Goal: Register for event/course

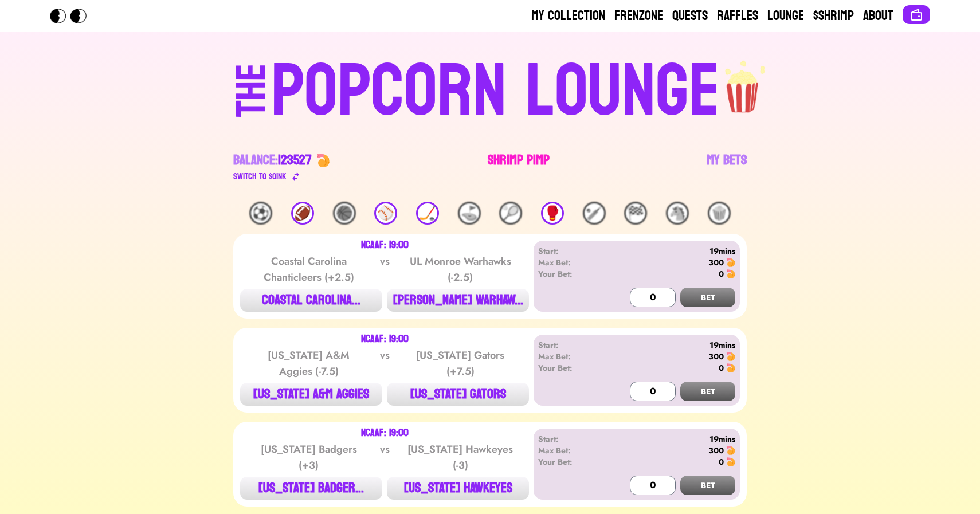
click at [508, 154] on link "Shrimp Pimp" at bounding box center [519, 167] width 62 height 32
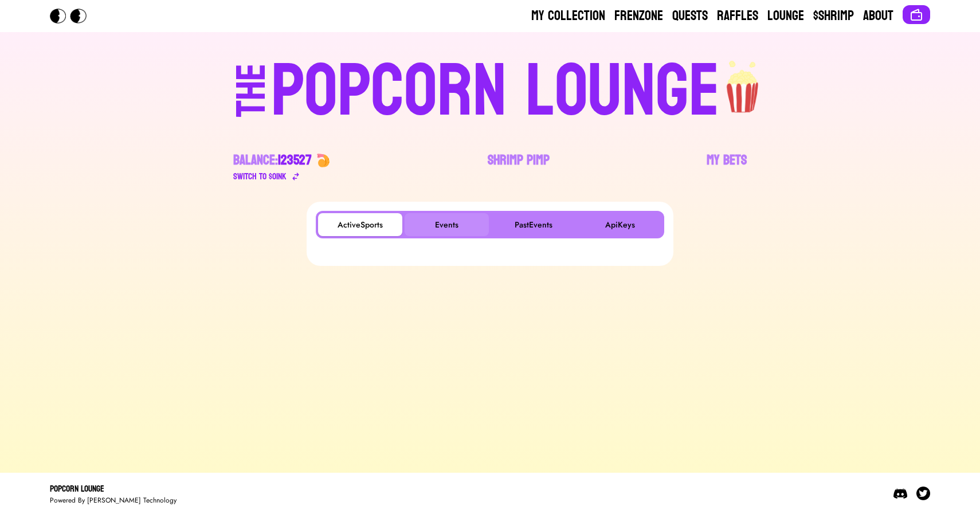
click at [439, 222] on button "Events" at bounding box center [447, 224] width 84 height 23
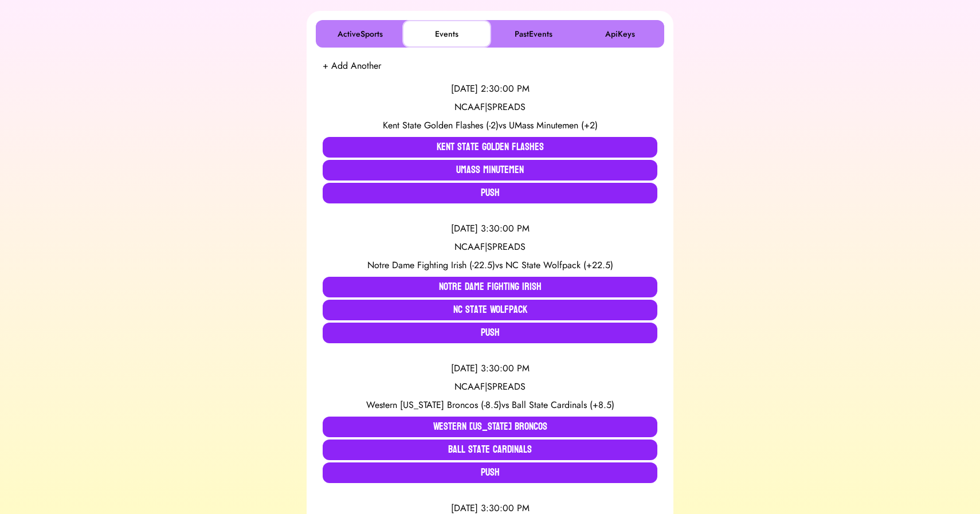
scroll to position [191, 0]
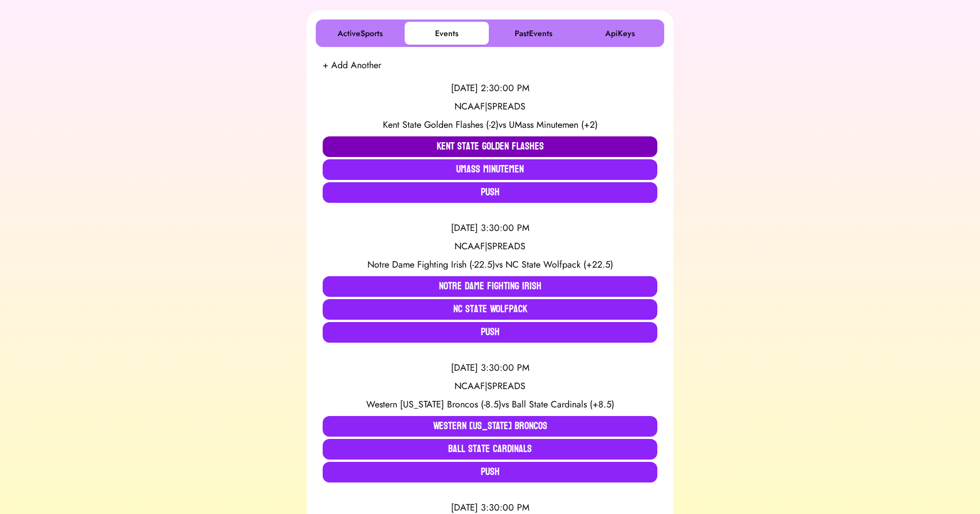
click at [384, 138] on button "Kent State Golden Flashes" at bounding box center [490, 146] width 335 height 21
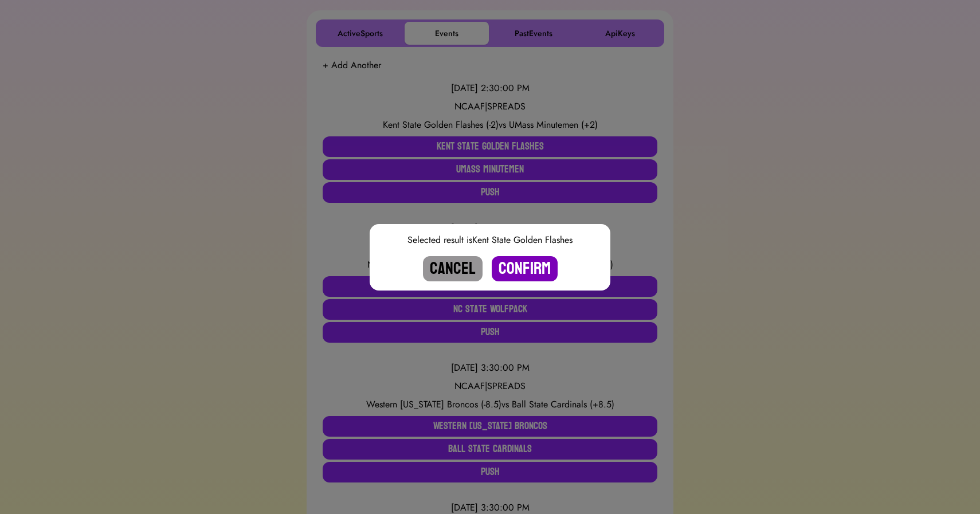
click at [515, 262] on button "Confirm" at bounding box center [525, 268] width 66 height 25
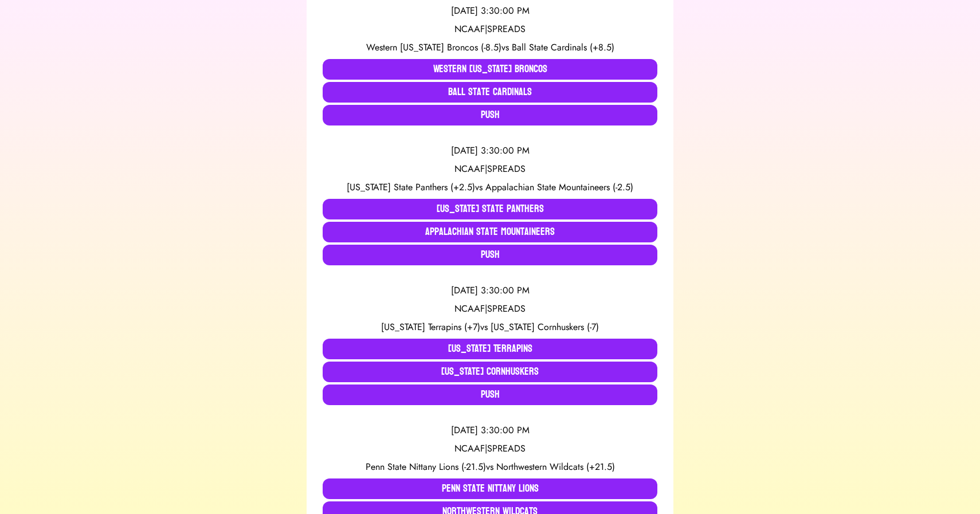
scroll to position [0, 0]
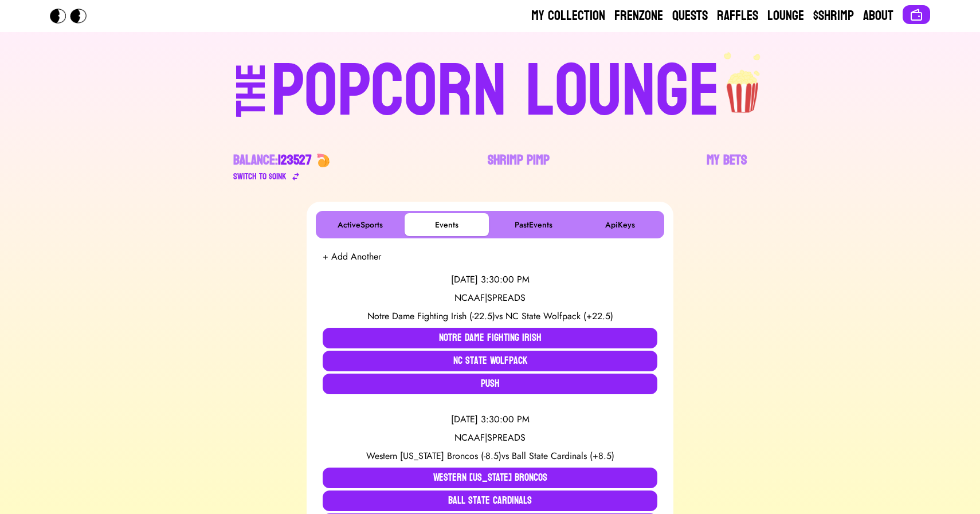
click at [377, 75] on div "POPCORN LOUNGE" at bounding box center [495, 91] width 449 height 73
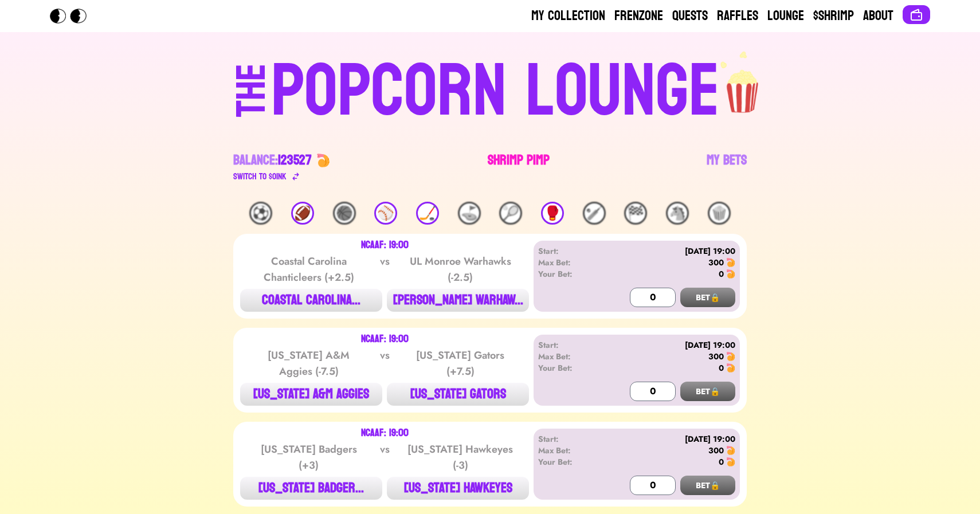
click at [523, 167] on link "Shrimp Pimp" at bounding box center [519, 167] width 62 height 32
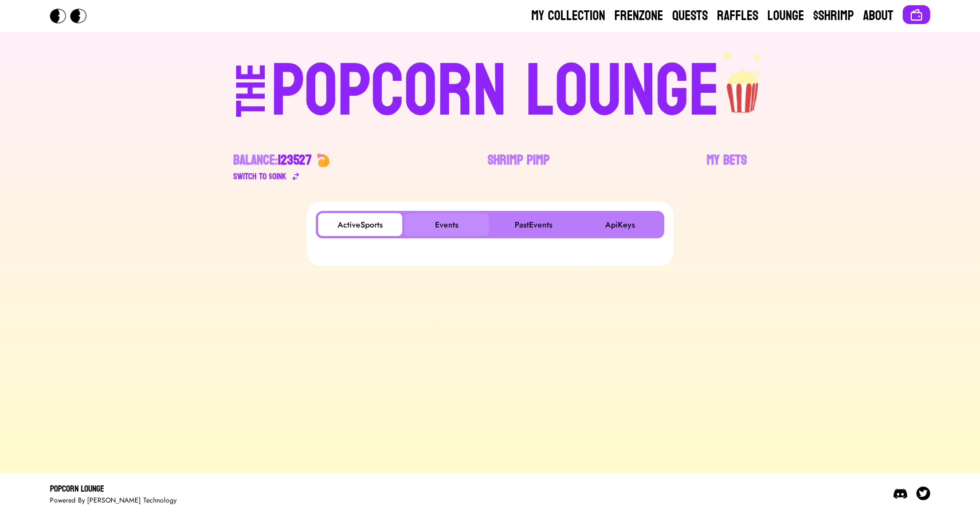
click at [462, 228] on button "Events" at bounding box center [447, 224] width 84 height 23
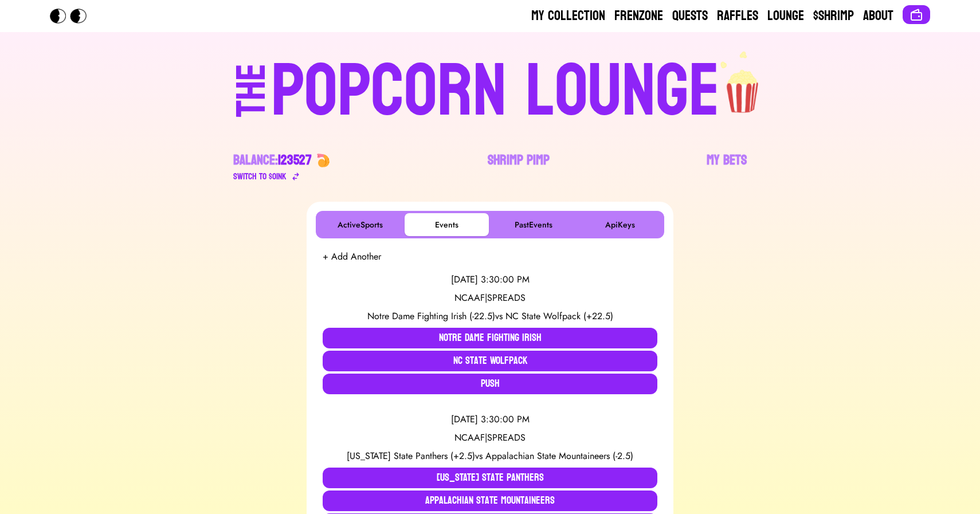
click at [477, 88] on div "POPCORN LOUNGE" at bounding box center [495, 91] width 449 height 73
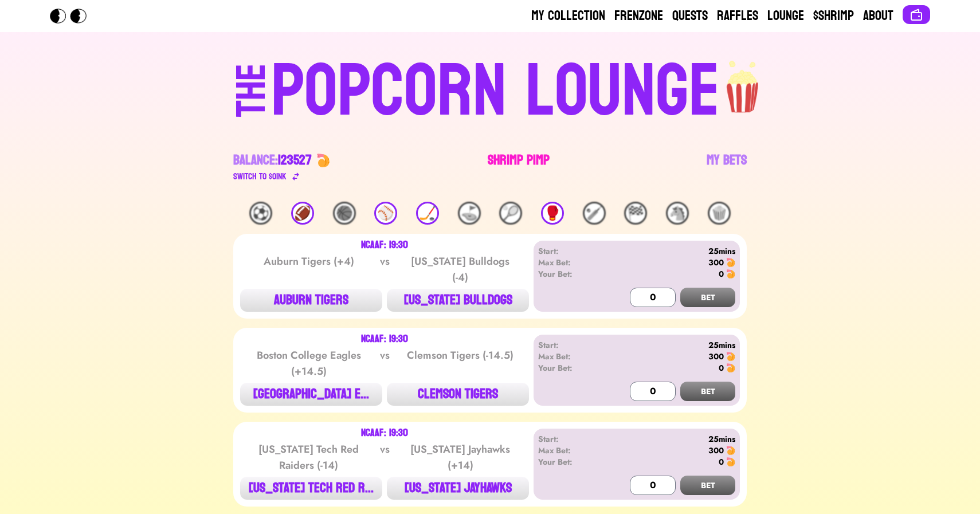
click at [510, 152] on link "Shrimp Pimp" at bounding box center [519, 167] width 62 height 32
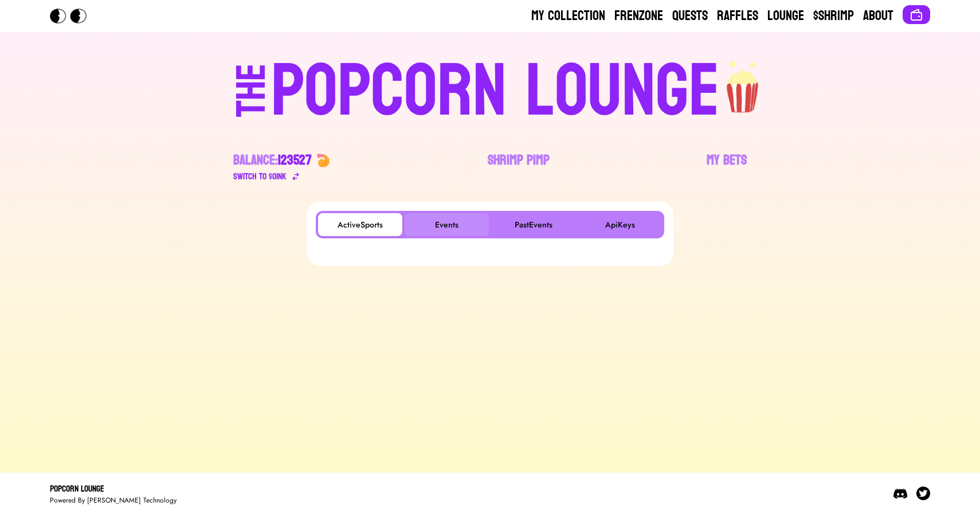
click at [432, 232] on button "Events" at bounding box center [447, 224] width 84 height 23
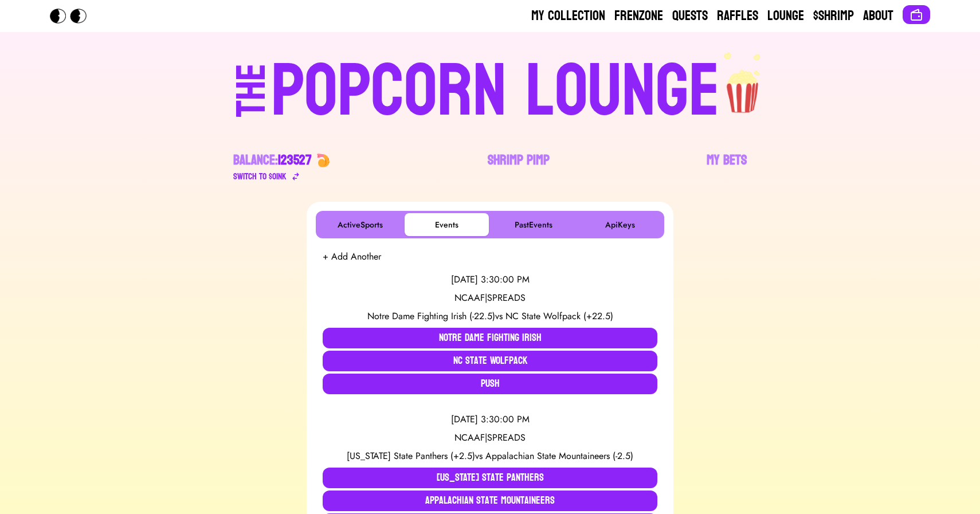
click at [450, 109] on div "POPCORN LOUNGE" at bounding box center [495, 91] width 449 height 73
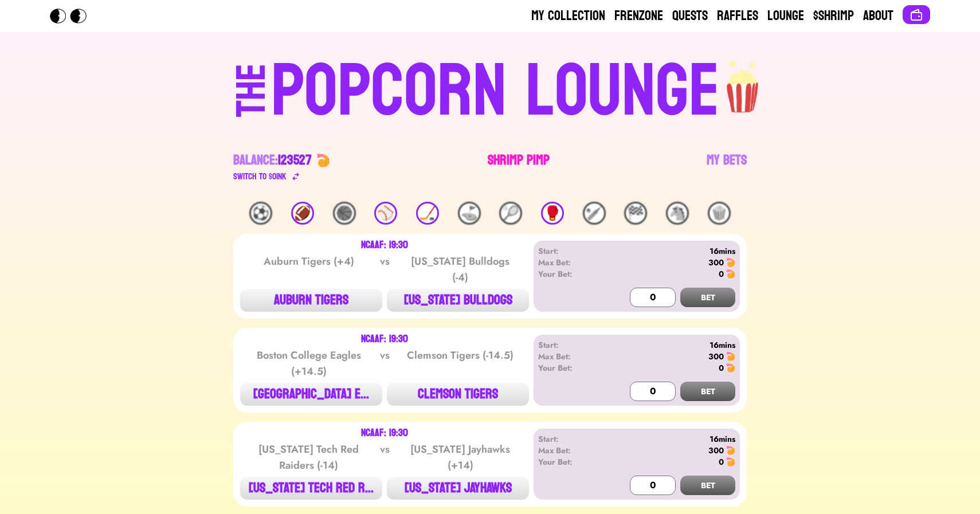
click at [514, 167] on link "Shrimp Pimp" at bounding box center [519, 167] width 62 height 32
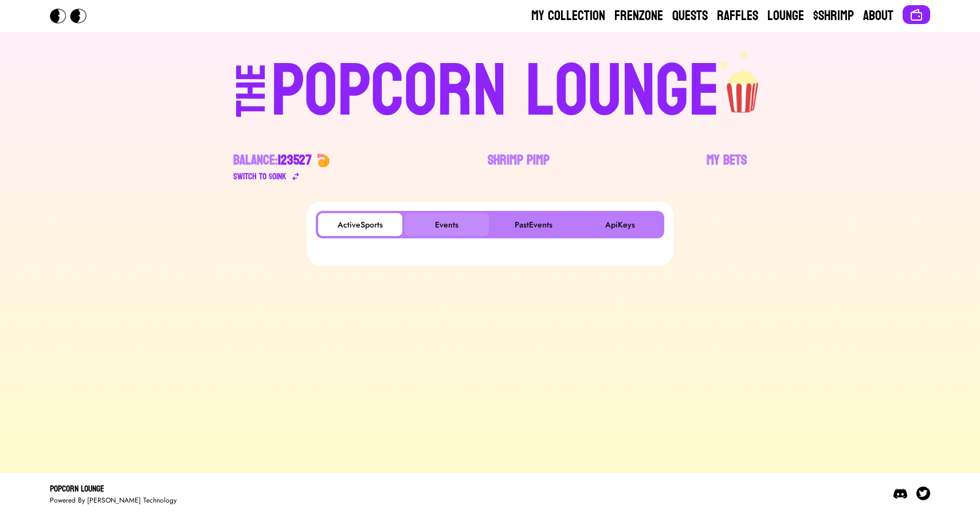
click at [445, 219] on button "Events" at bounding box center [447, 224] width 84 height 23
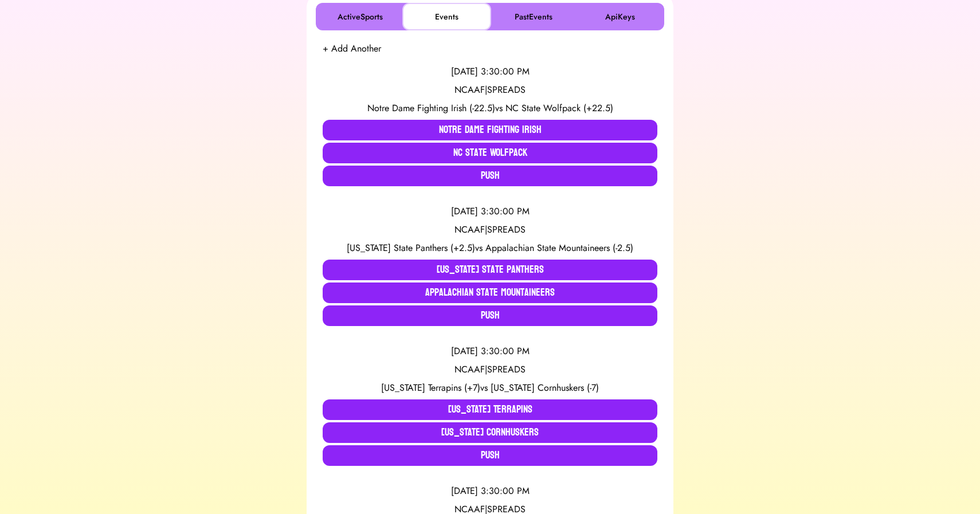
scroll to position [209, 0]
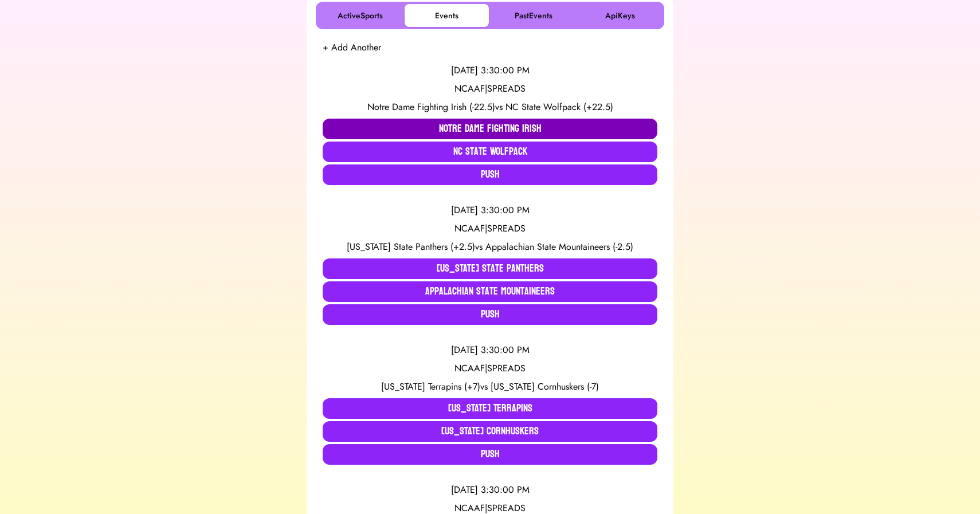
click at [437, 129] on button "Notre Dame Fighting Irish" at bounding box center [490, 129] width 335 height 21
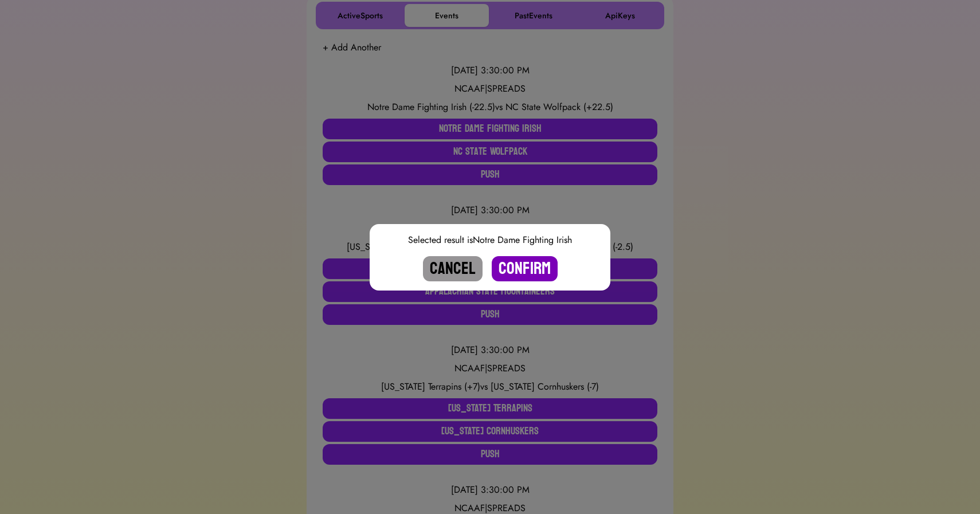
click at [524, 266] on button "Confirm" at bounding box center [525, 268] width 66 height 25
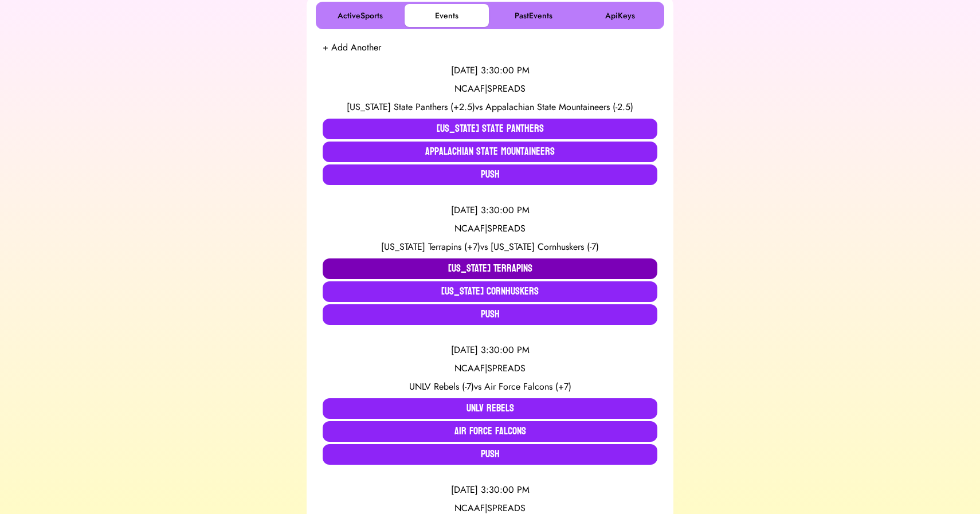
click at [404, 268] on button "Maryland Terrapins" at bounding box center [490, 269] width 335 height 21
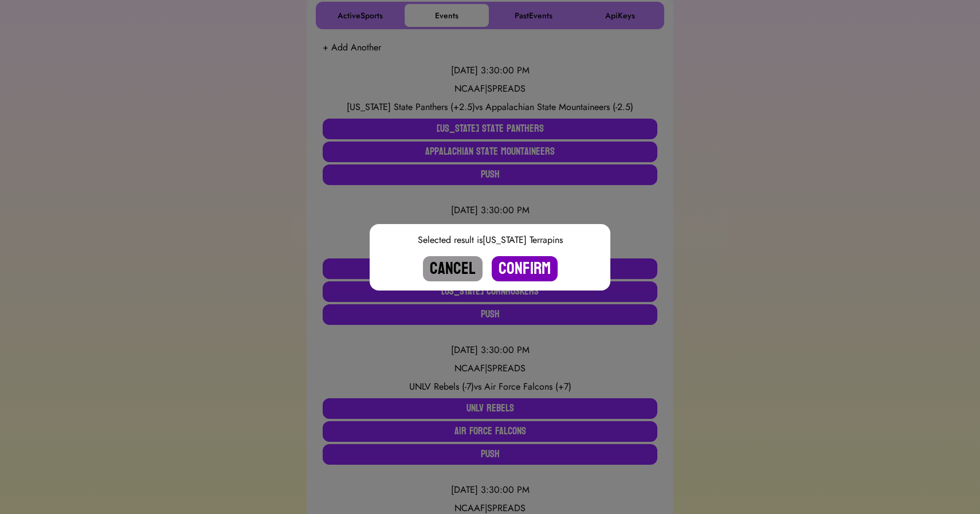
click at [519, 265] on button "Confirm" at bounding box center [525, 268] width 66 height 25
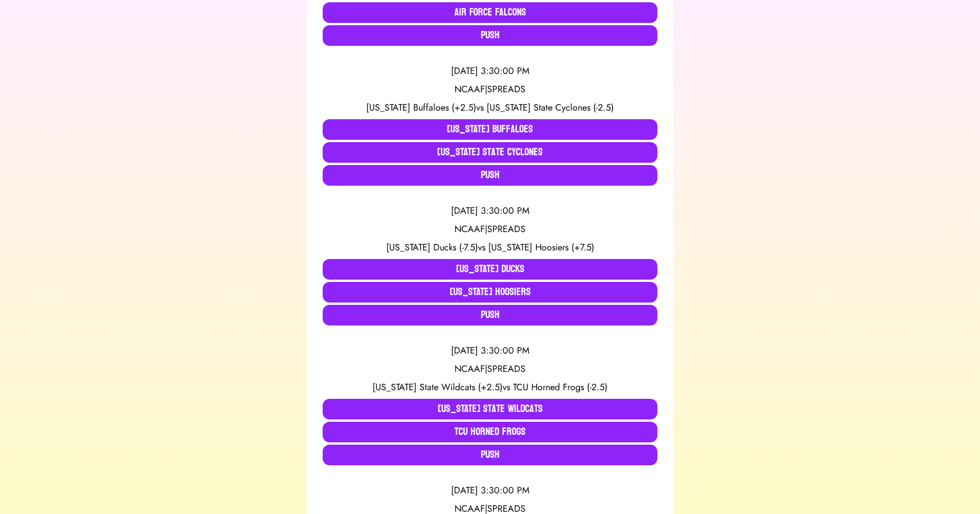
scroll to position [495, 0]
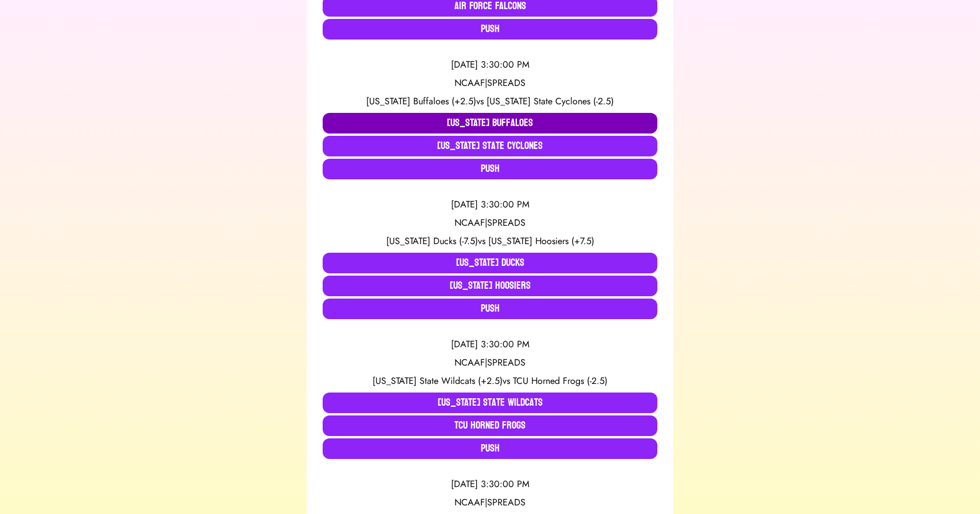
click at [385, 122] on button "Colorado Buffaloes" at bounding box center [490, 123] width 335 height 21
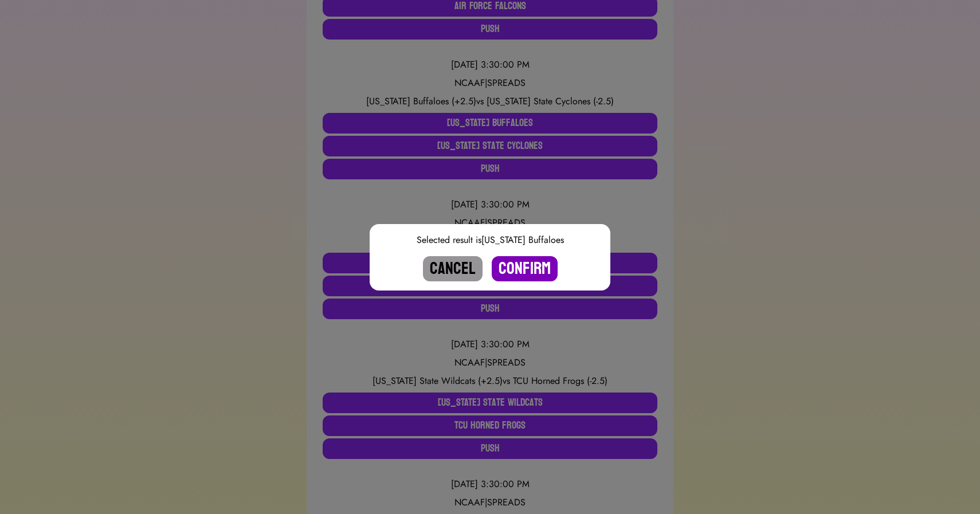
click at [526, 268] on button "Confirm" at bounding box center [525, 268] width 66 height 25
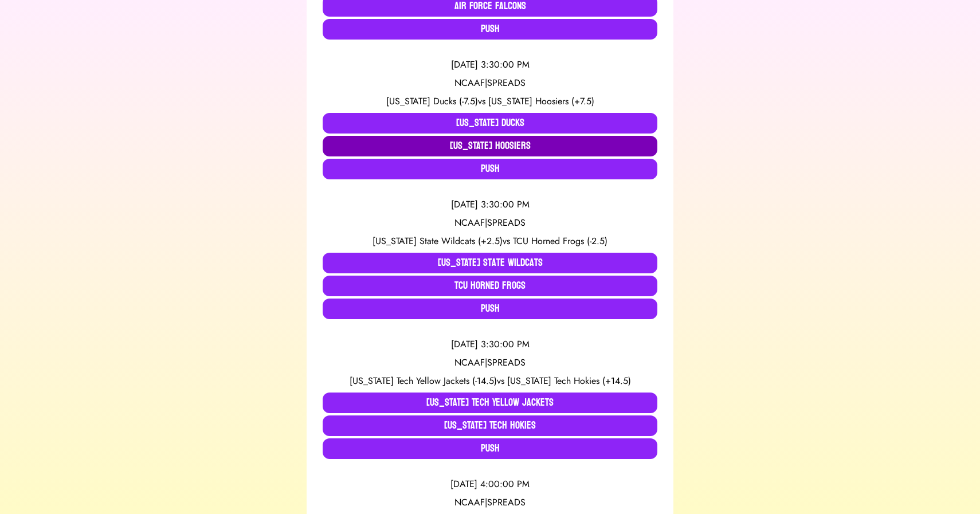
click at [444, 149] on button "Indiana Hoosiers" at bounding box center [490, 146] width 335 height 21
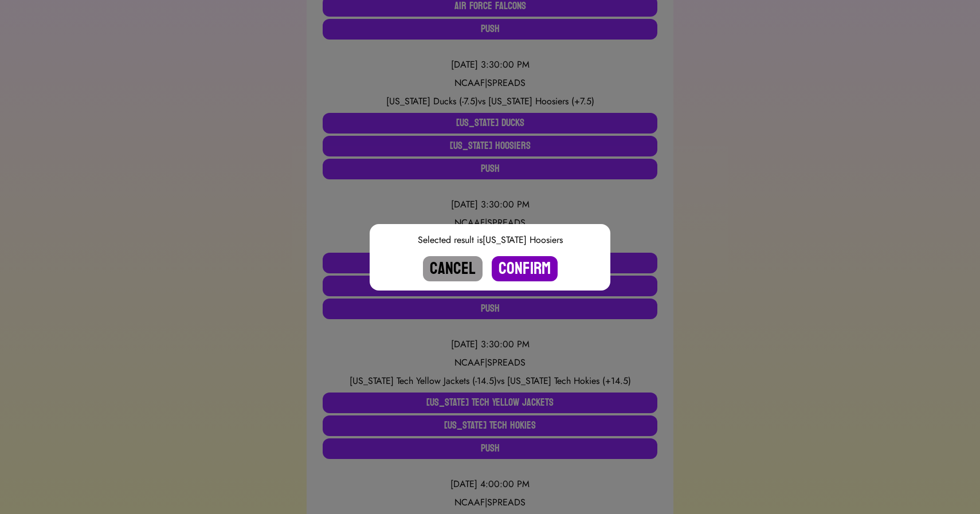
click at [527, 265] on button "Confirm" at bounding box center [525, 268] width 66 height 25
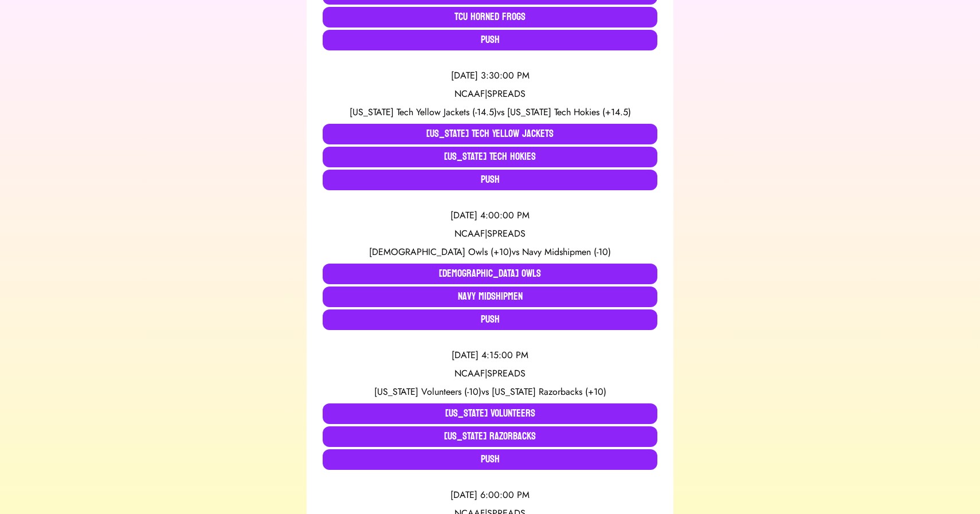
scroll to position [626, 0]
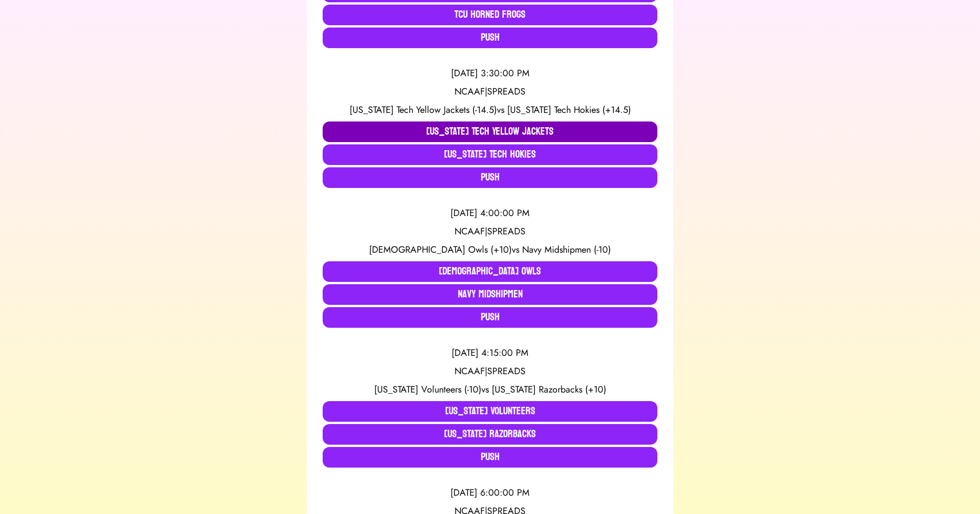
click at [398, 126] on button "Georgia Tech Yellow Jackets" at bounding box center [490, 132] width 335 height 21
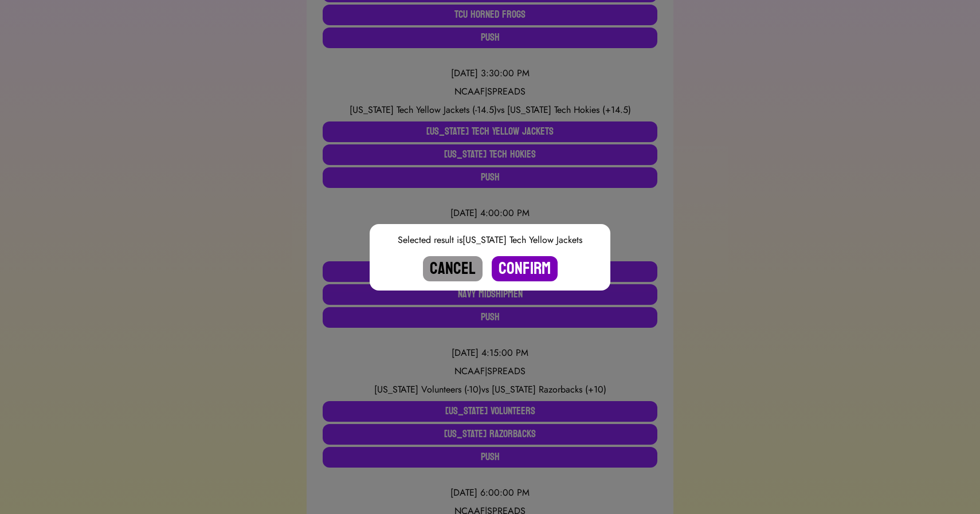
click at [513, 265] on button "Confirm" at bounding box center [525, 268] width 66 height 25
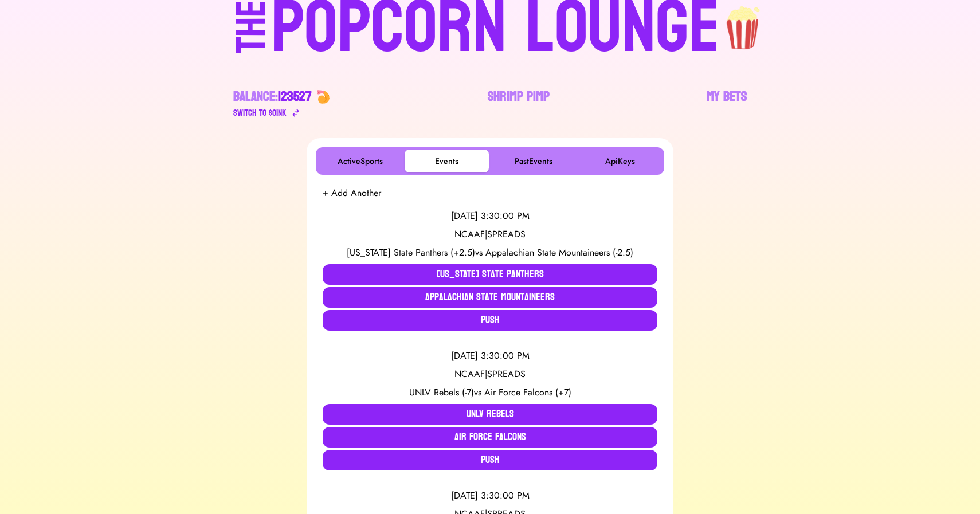
scroll to position [0, 0]
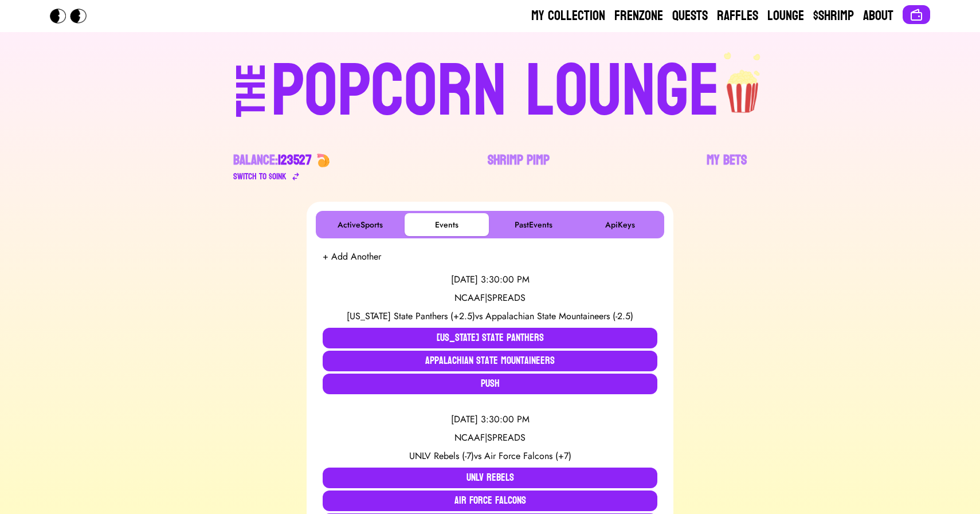
click at [419, 69] on div "POPCORN LOUNGE" at bounding box center [495, 91] width 449 height 73
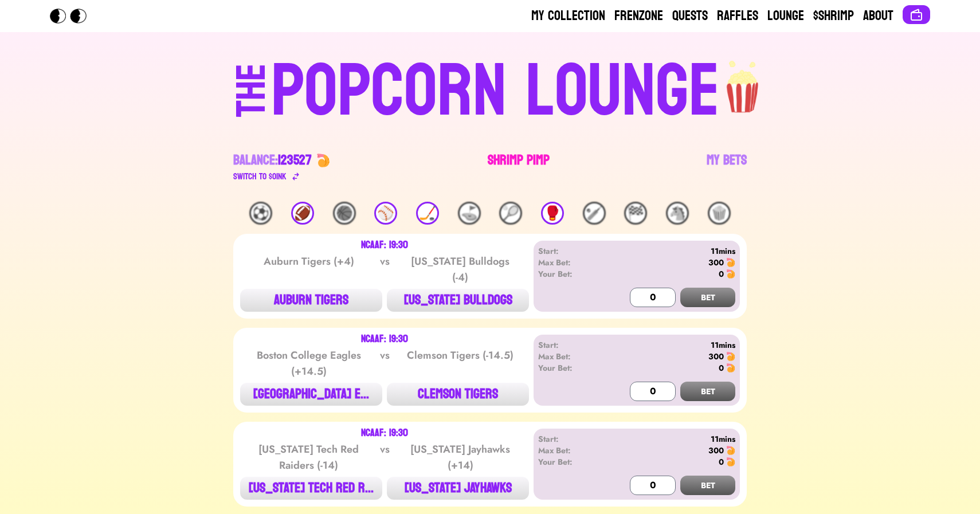
click at [513, 158] on link "Shrimp Pimp" at bounding box center [519, 167] width 62 height 32
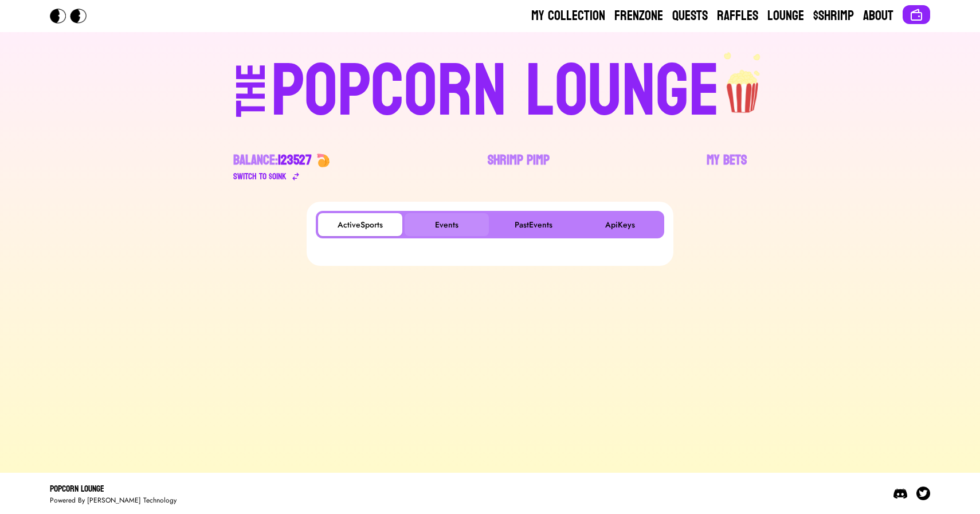
click at [451, 226] on button "Events" at bounding box center [447, 224] width 84 height 23
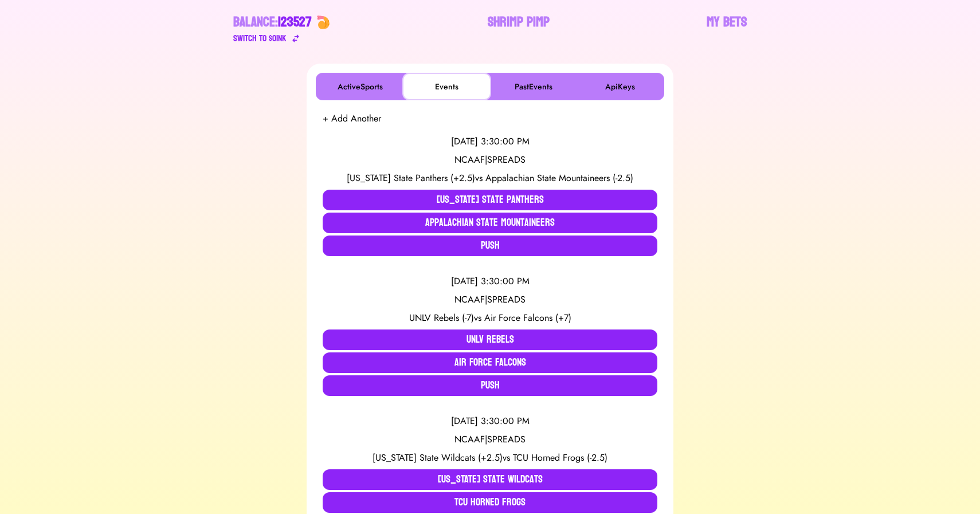
scroll to position [168, 0]
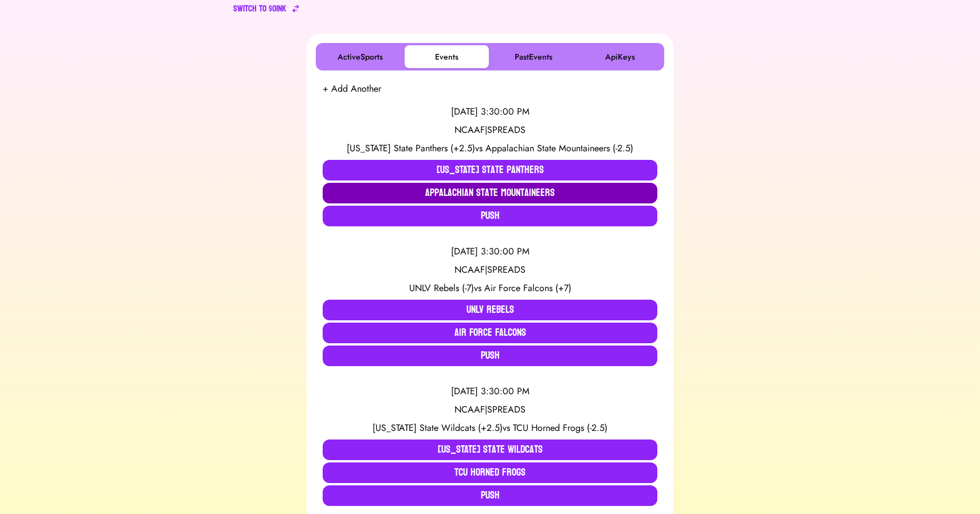
click at [447, 191] on button "Appalachian State Mountaineers" at bounding box center [490, 193] width 335 height 21
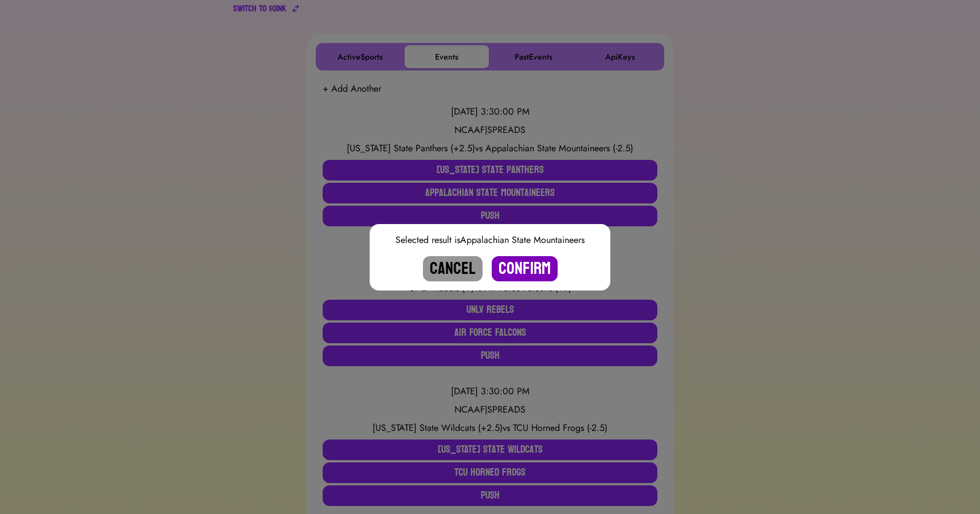
click at [521, 269] on button "Confirm" at bounding box center [525, 268] width 66 height 25
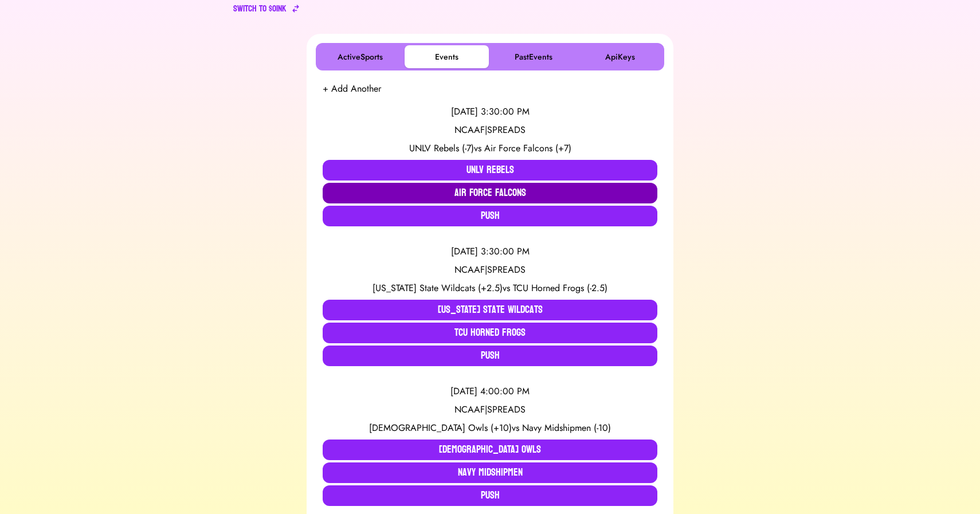
click at [447, 193] on button "Air Force Falcons" at bounding box center [490, 193] width 335 height 21
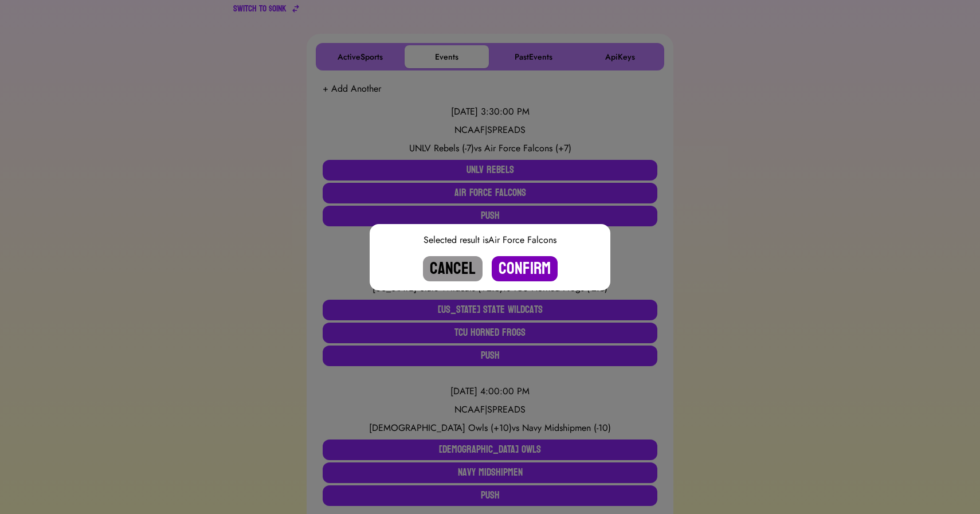
click at [518, 269] on button "Confirm" at bounding box center [525, 268] width 66 height 25
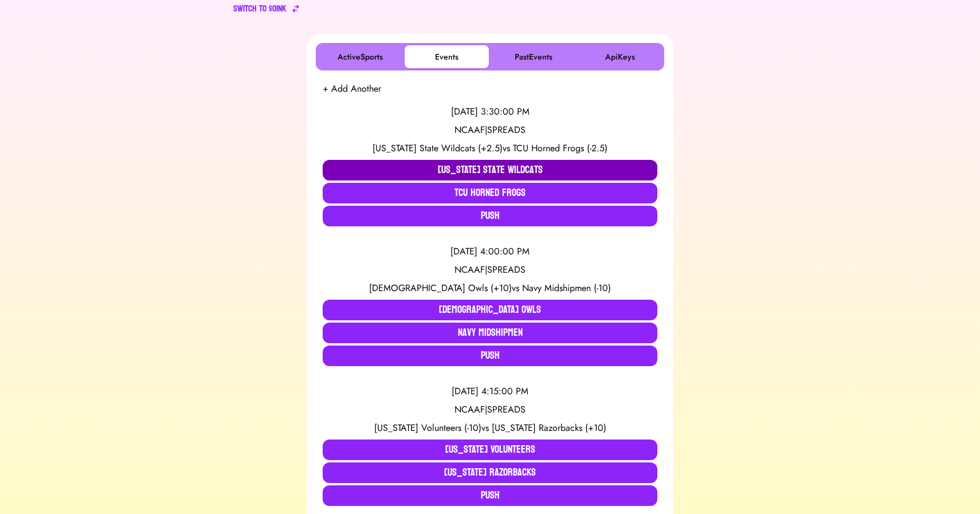
click at [432, 167] on button "Kansas State Wildcats" at bounding box center [490, 170] width 335 height 21
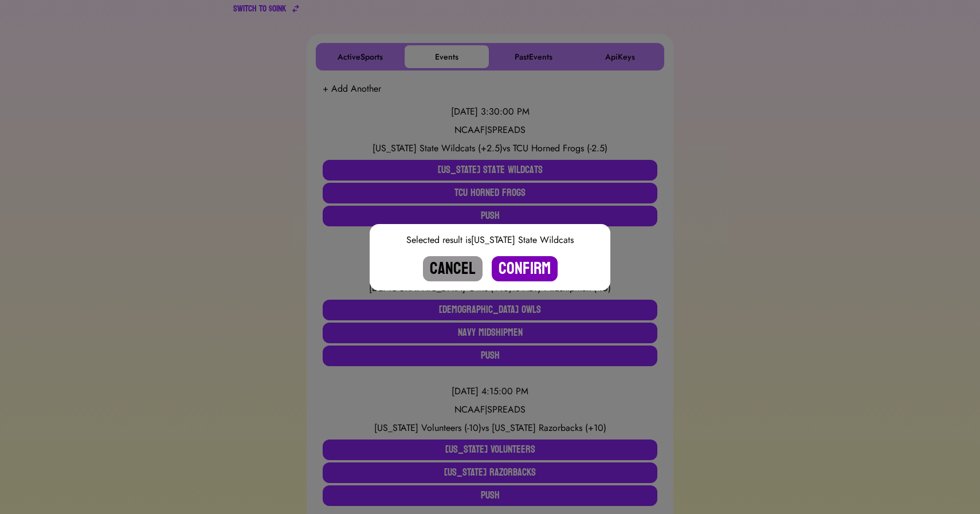
click at [529, 263] on button "Confirm" at bounding box center [525, 268] width 66 height 25
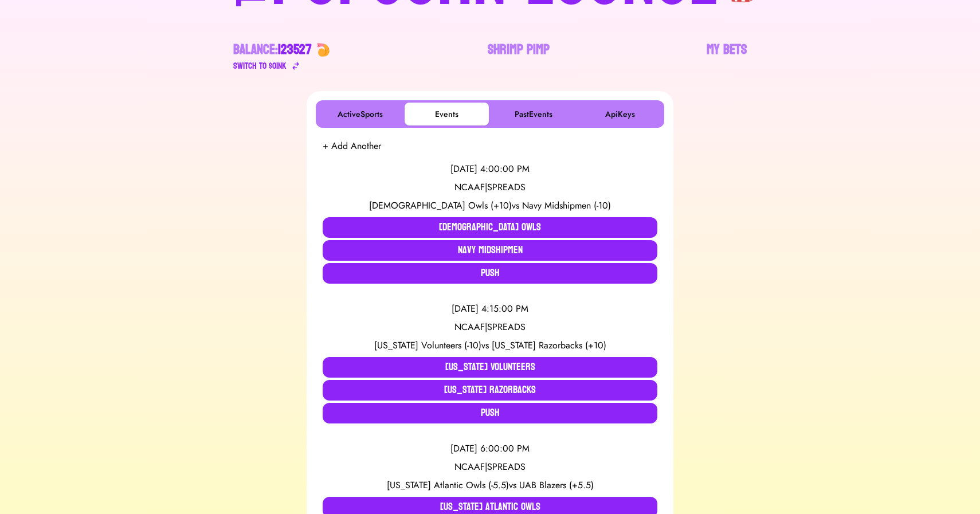
scroll to position [0, 0]
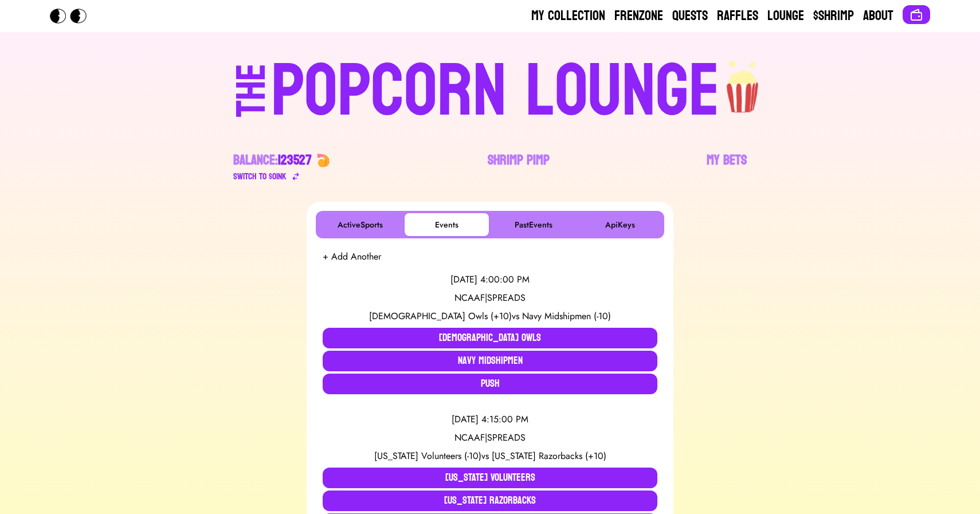
click at [519, 79] on div "POPCORN LOUNGE" at bounding box center [495, 91] width 449 height 73
